Goal: Navigation & Orientation: Find specific page/section

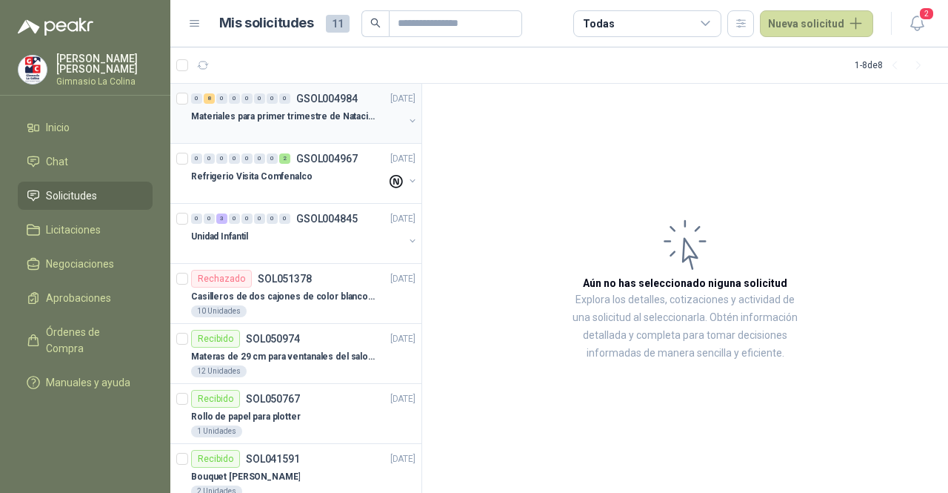
click at [329, 116] on p "Materiales para primer trimestre de Natación" at bounding box center [283, 117] width 184 height 14
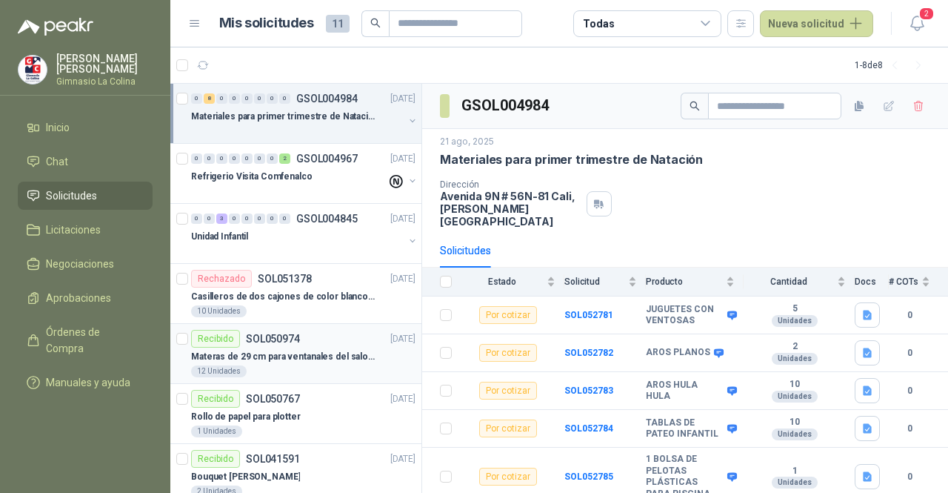
click at [289, 355] on p "Materas de 29 cm para ventanales del salon de lenguaje y coordinación" at bounding box center [283, 357] width 184 height 14
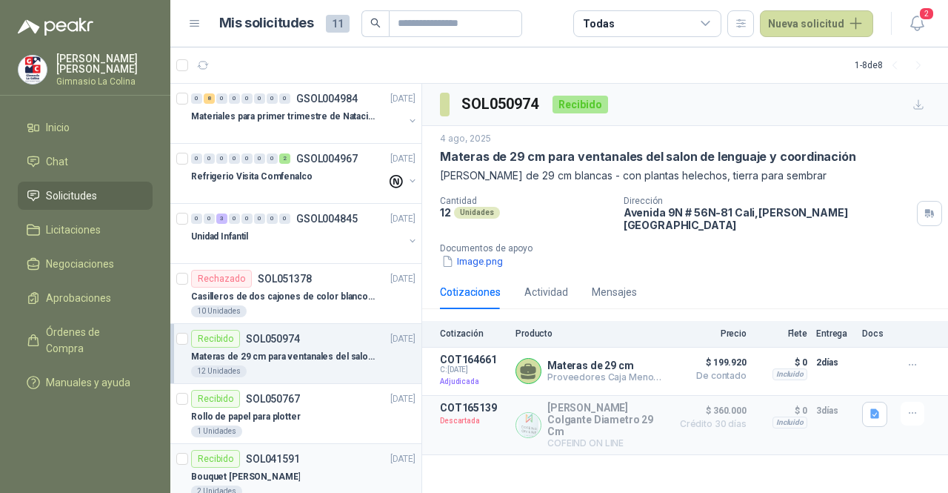
scroll to position [89, 0]
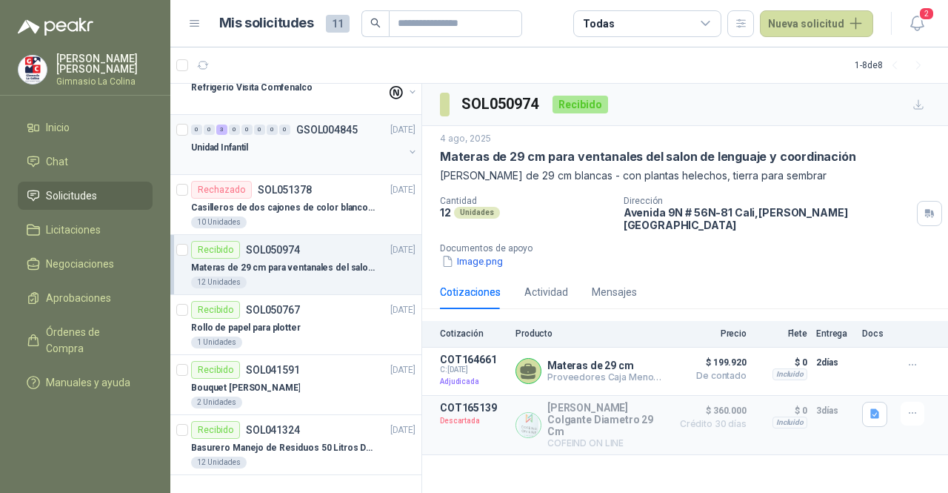
click at [329, 157] on div at bounding box center [297, 162] width 213 height 12
